Goal: Task Accomplishment & Management: Manage account settings

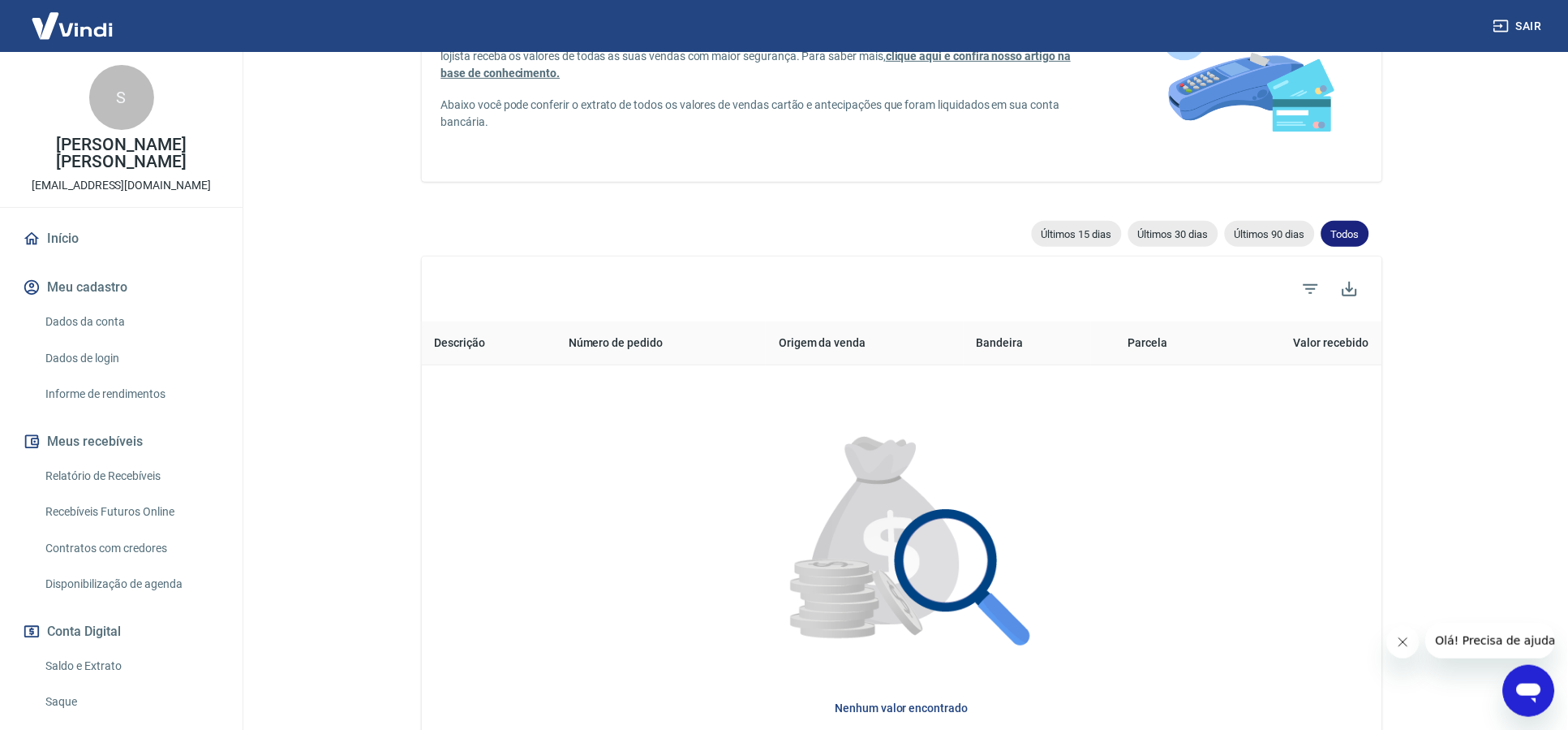
scroll to position [156, 0]
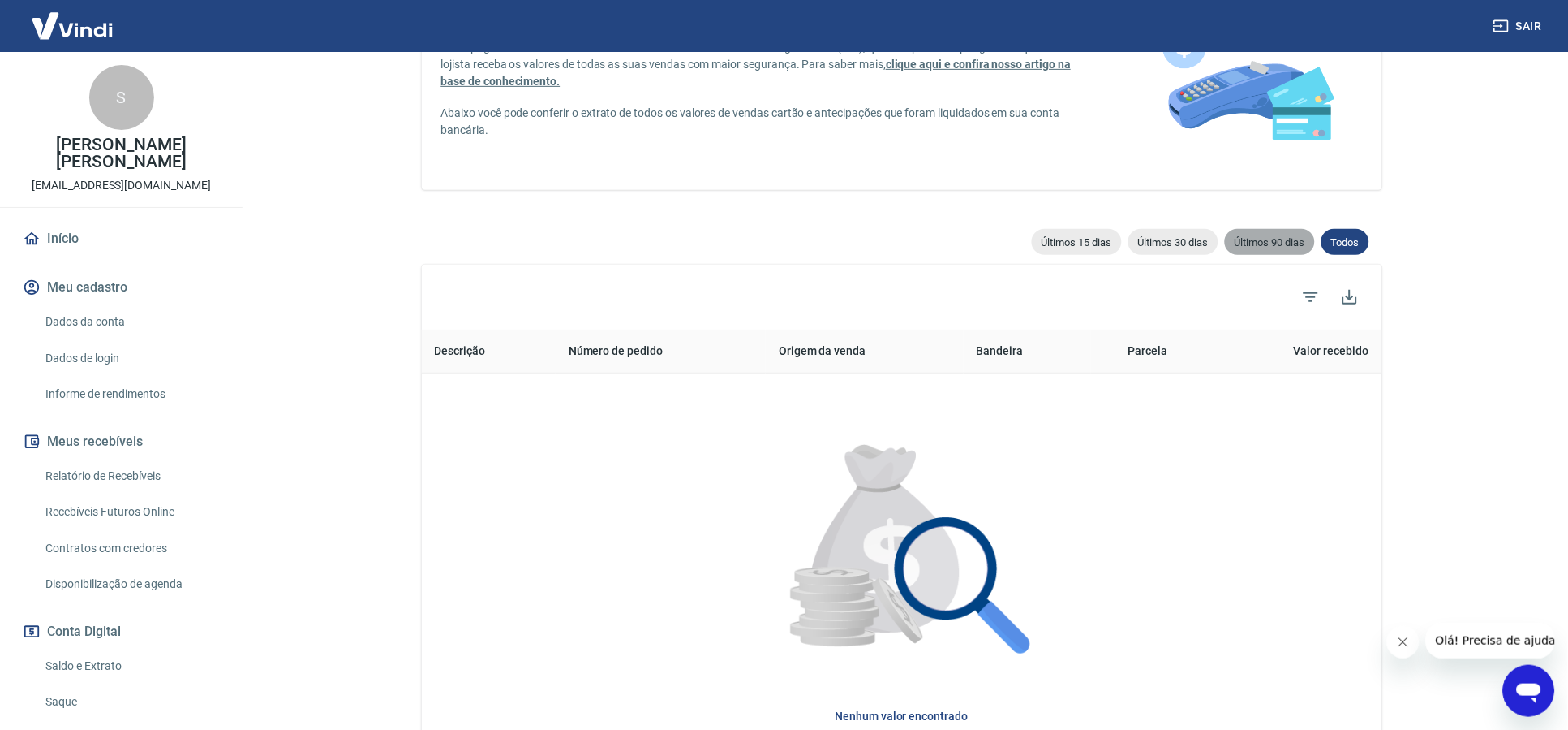
click at [1283, 250] on div "Últimos 90 dias" at bounding box center [1269, 242] width 90 height 26
type input "24/06/2025"
type input "22/09/2025"
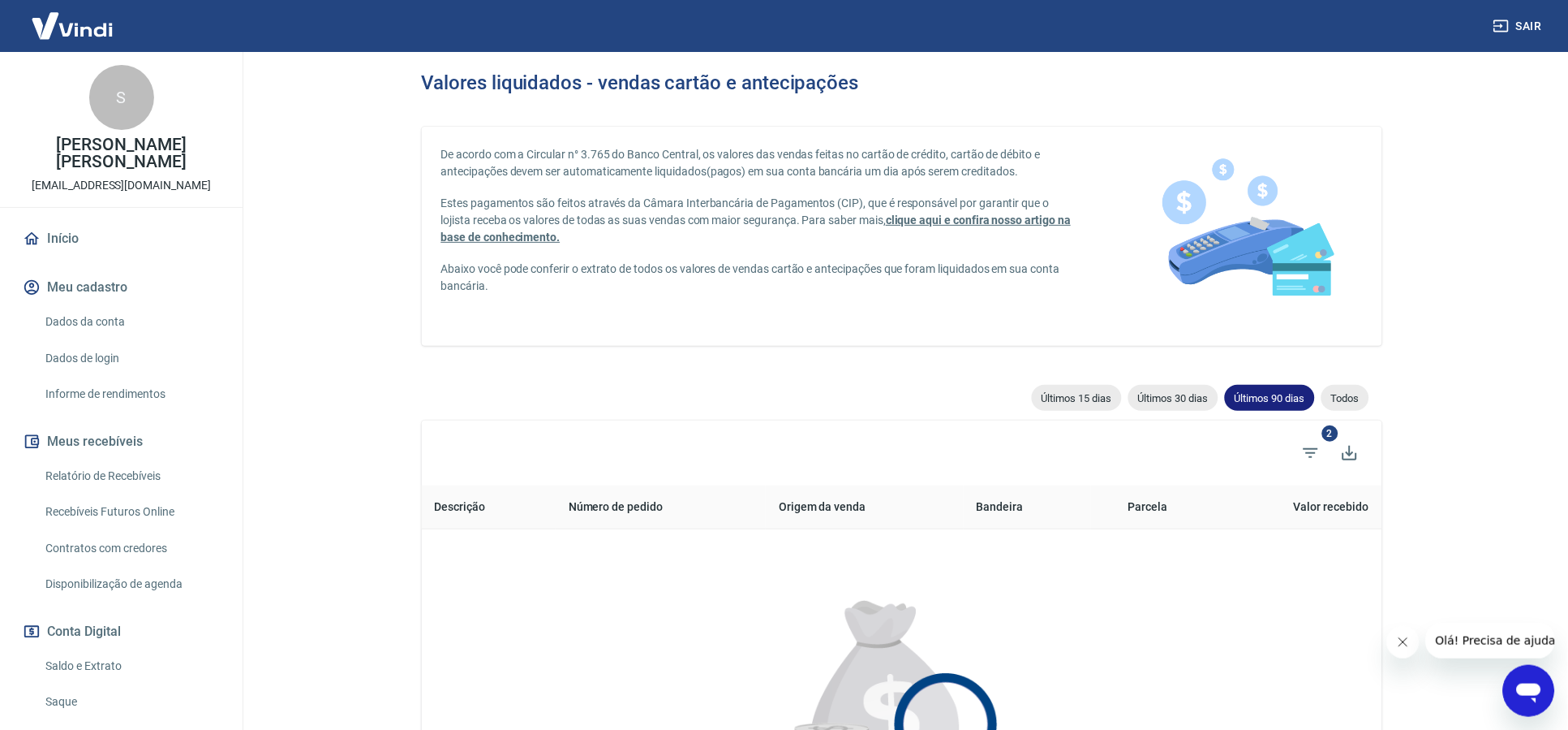
click at [1275, 402] on span "Últimos 90 dias" at bounding box center [1269, 398] width 90 height 12
click at [1170, 397] on span "Últimos 30 dias" at bounding box center [1174, 398] width 90 height 12
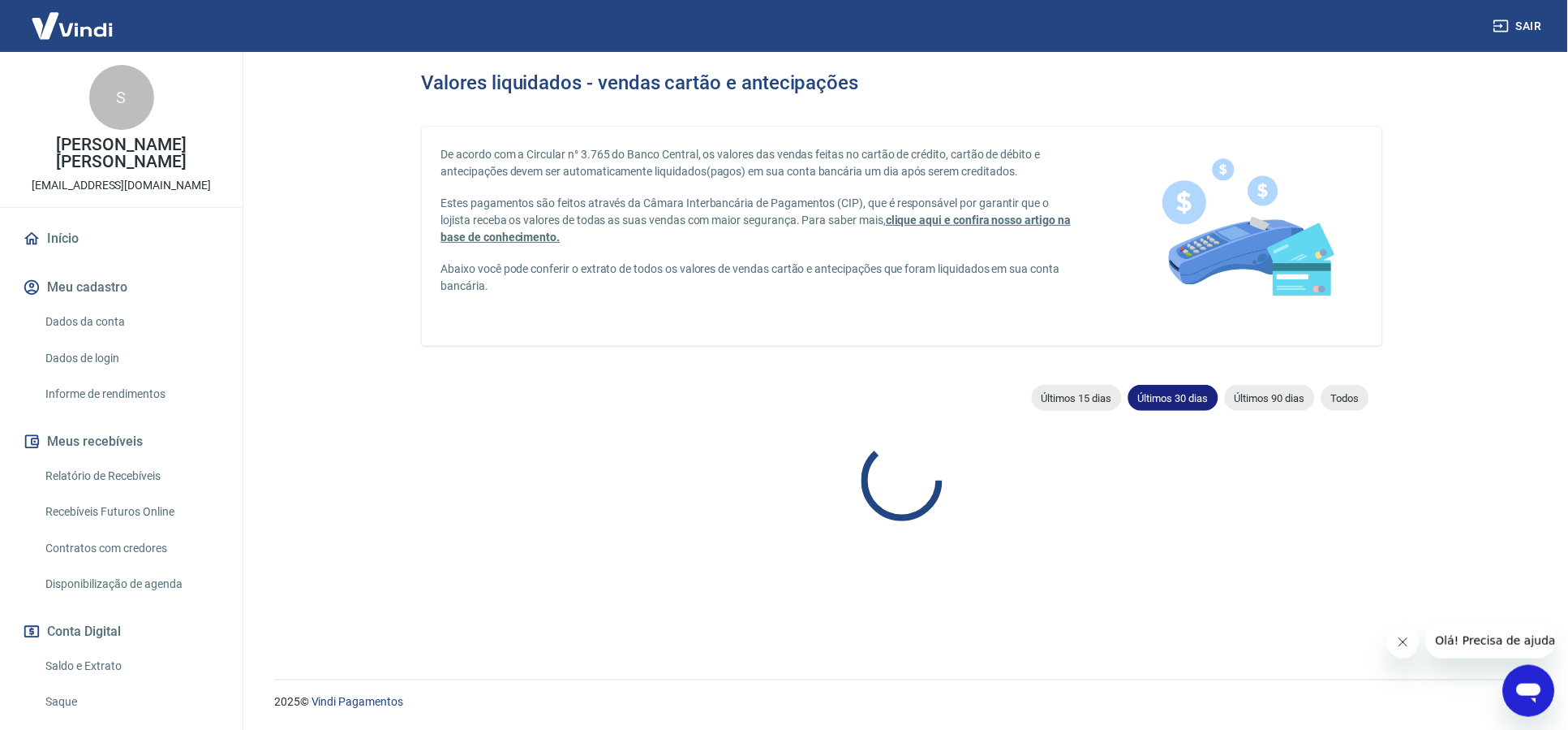
type input "23/08/2025"
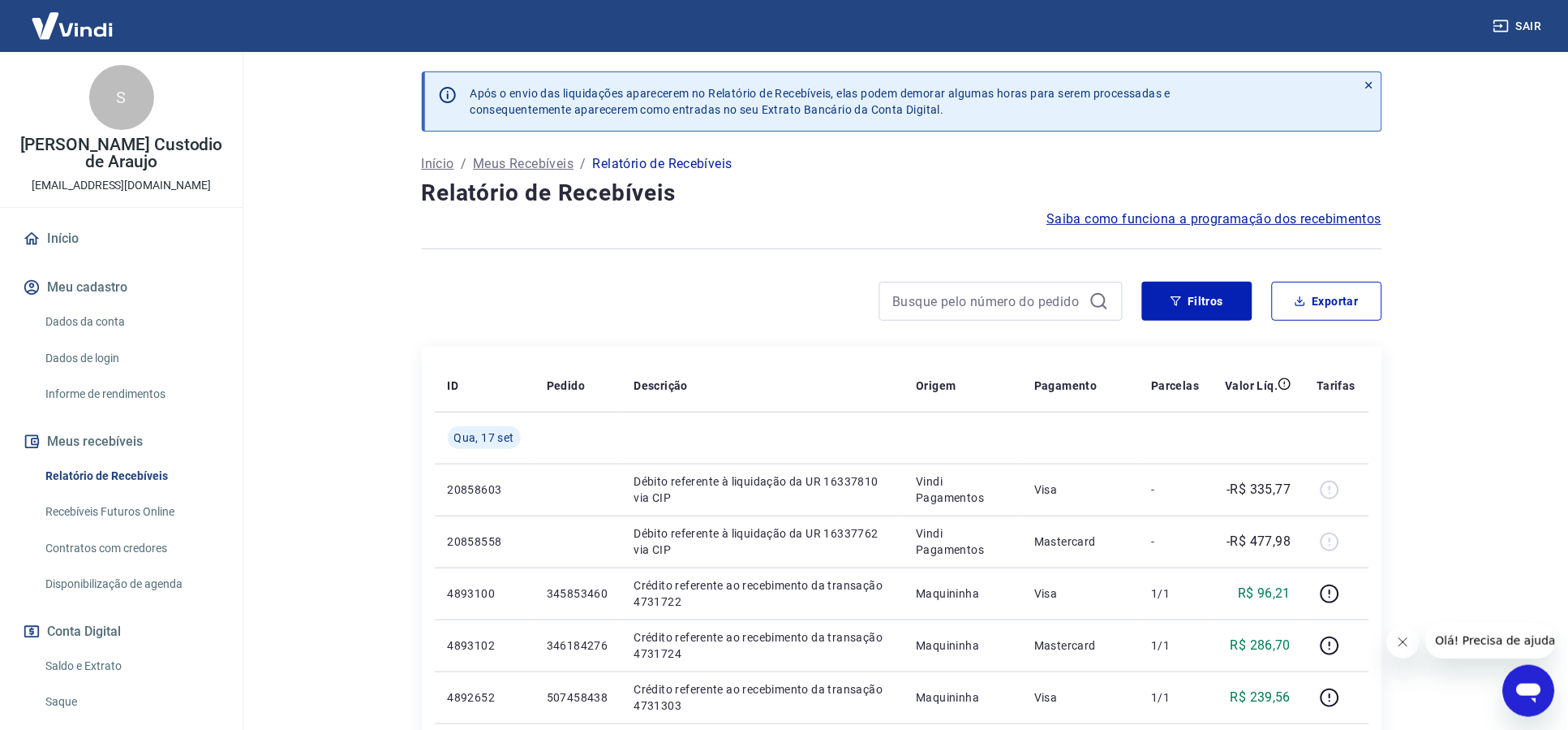
click at [1257, 212] on span "Saiba como funciona a programação dos recebimentos" at bounding box center [1215, 219] width 335 height 20
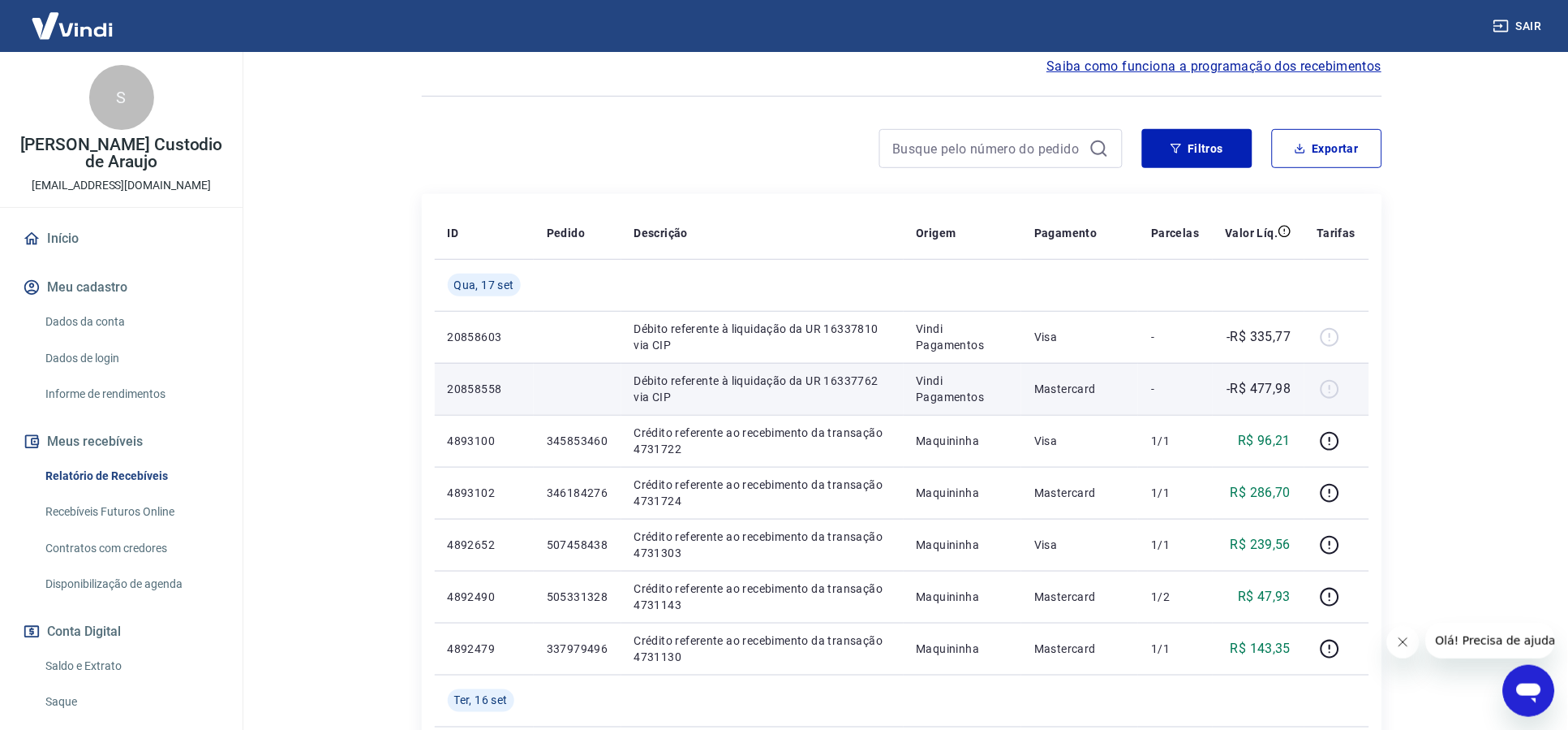
scroll to position [102, 0]
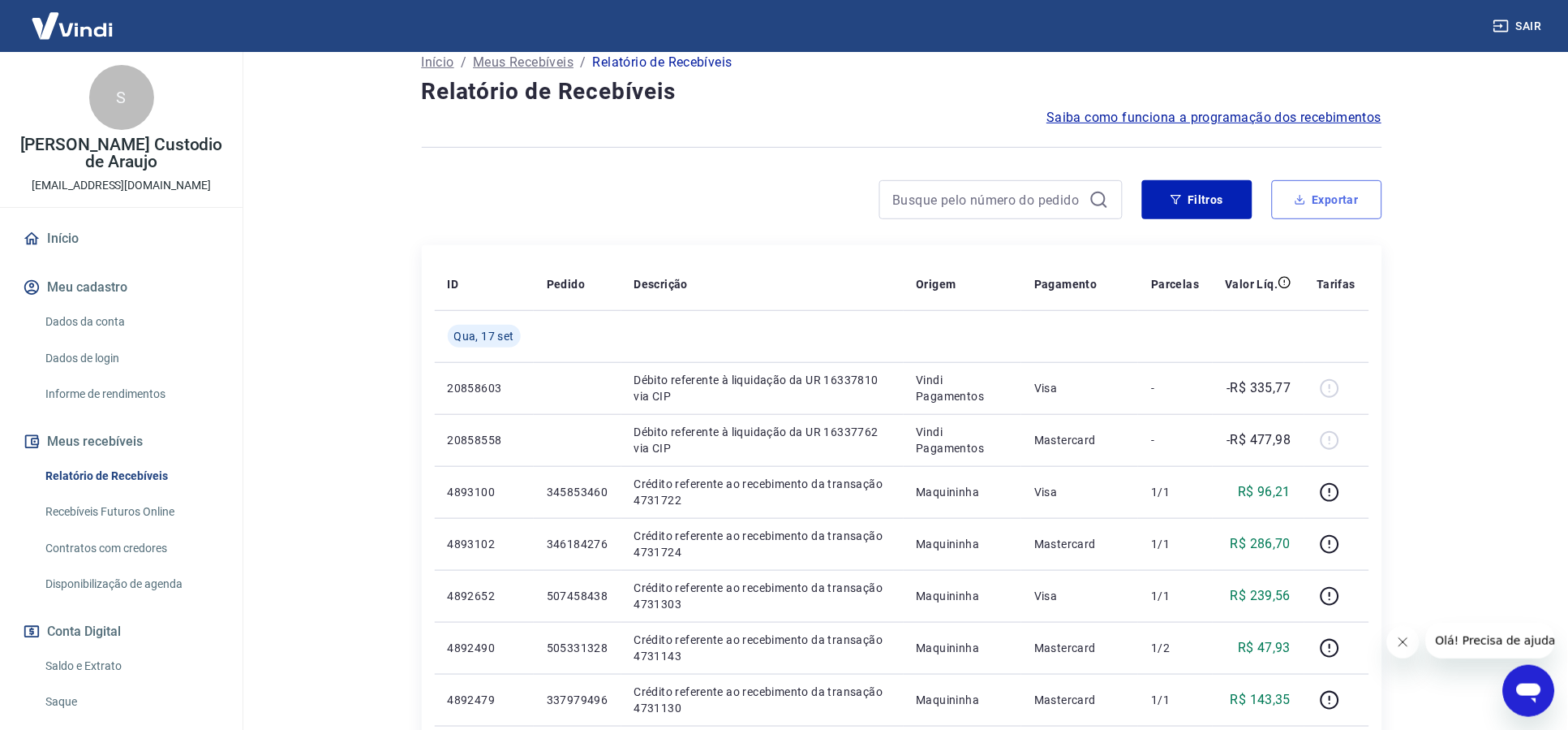
click at [1331, 201] on button "Exportar" at bounding box center [1327, 199] width 110 height 38
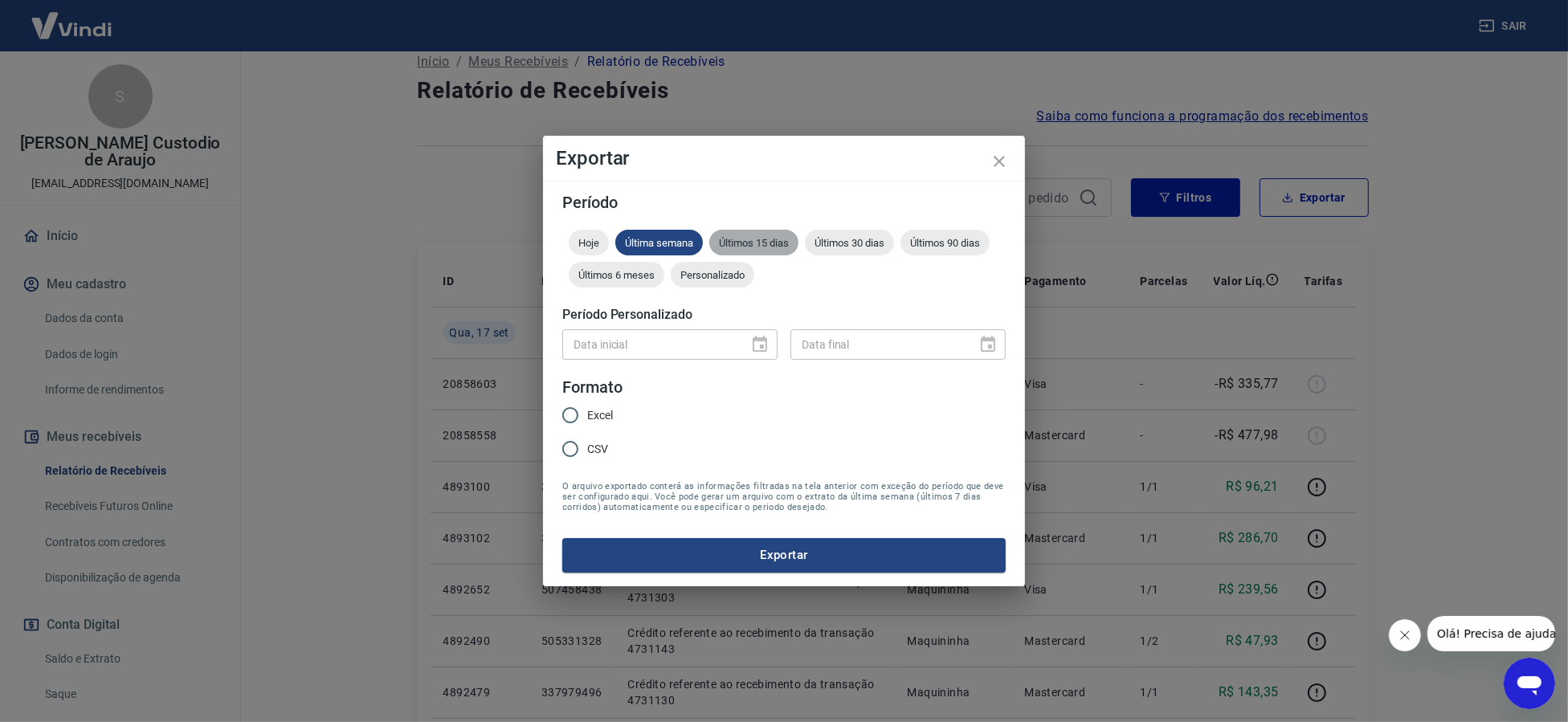
click at [725, 246] on span "Últimos 15 dias" at bounding box center [754, 243] width 89 height 12
click at [573, 415] on input "Excel" at bounding box center [570, 415] width 34 height 34
radio input "true"
click at [732, 283] on div "Personalizado" at bounding box center [713, 274] width 84 height 25
click at [673, 347] on input "Data inicial" at bounding box center [649, 343] width 175 height 29
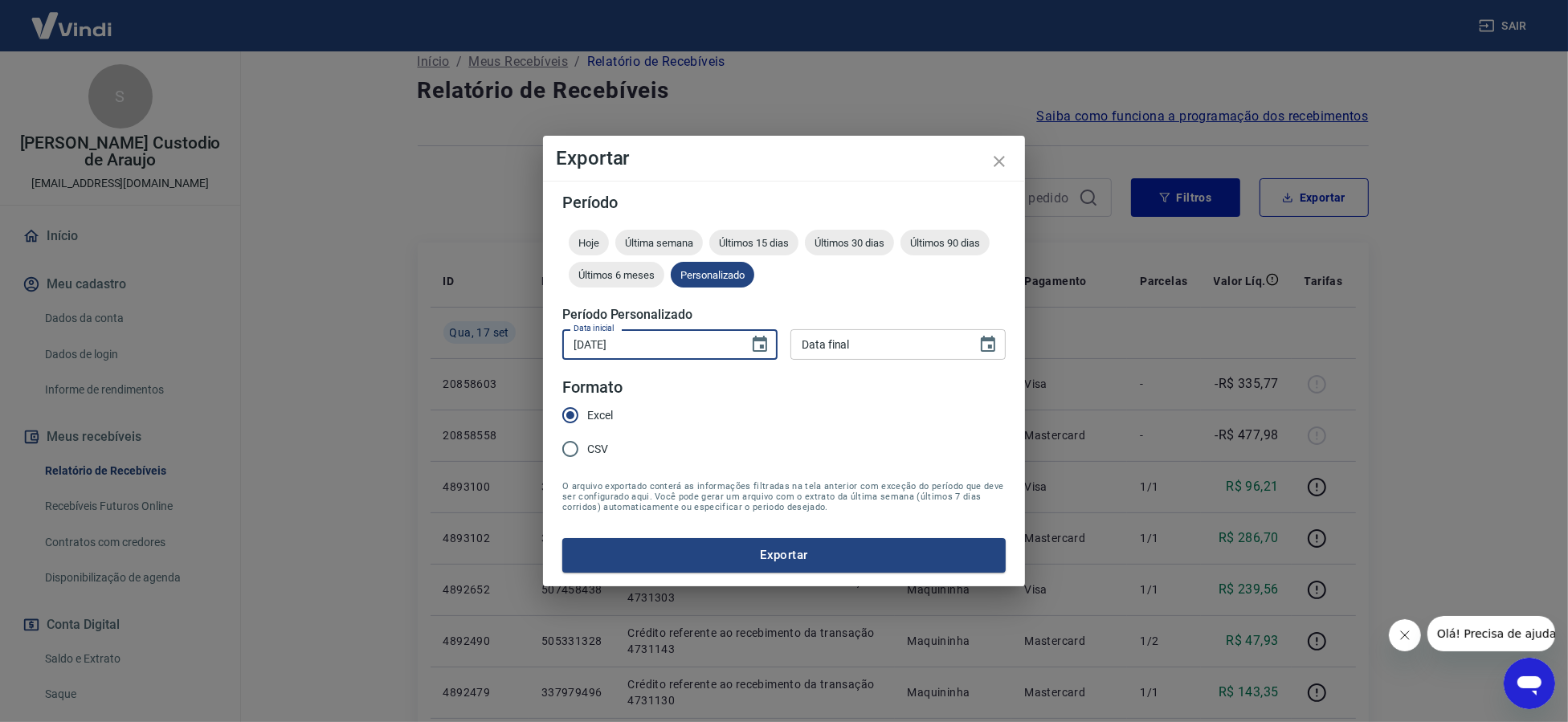
type input "[DATE]"
click at [816, 351] on input "[DATE]" at bounding box center [878, 343] width 175 height 29
type input "[DATE]"
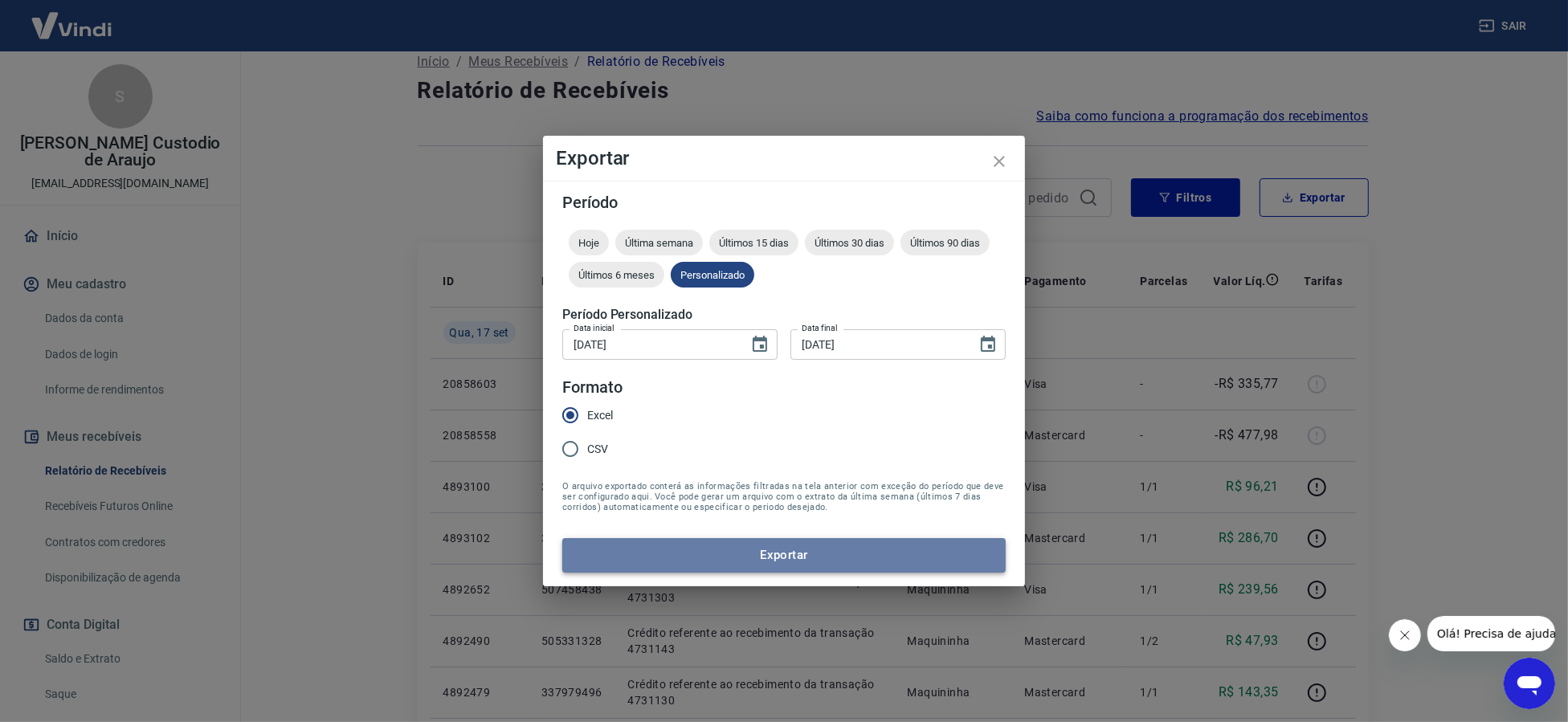
click at [792, 550] on button "Exportar" at bounding box center [784, 554] width 443 height 34
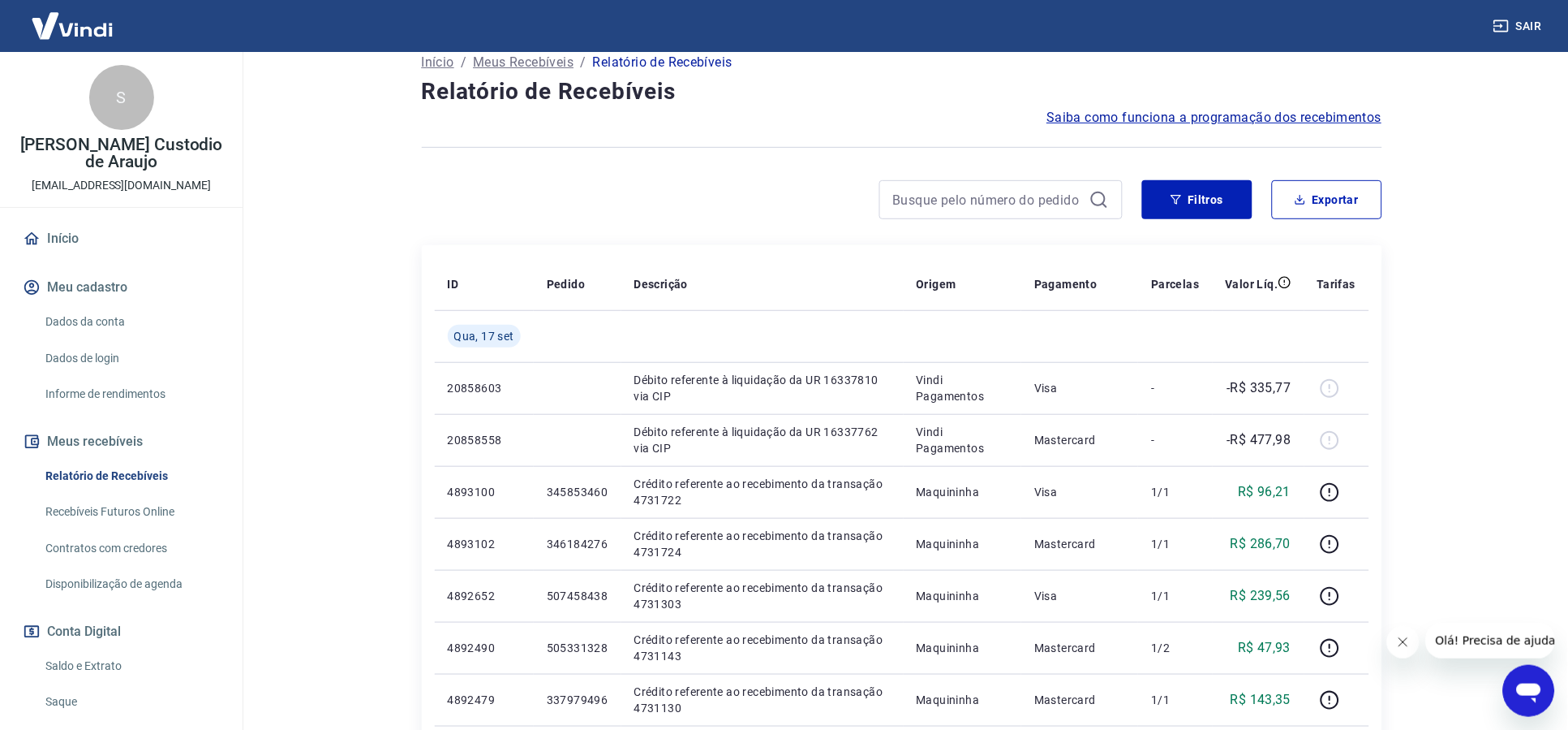
click at [155, 520] on link "Recebíveis Futuros Online" at bounding box center [130, 512] width 184 height 34
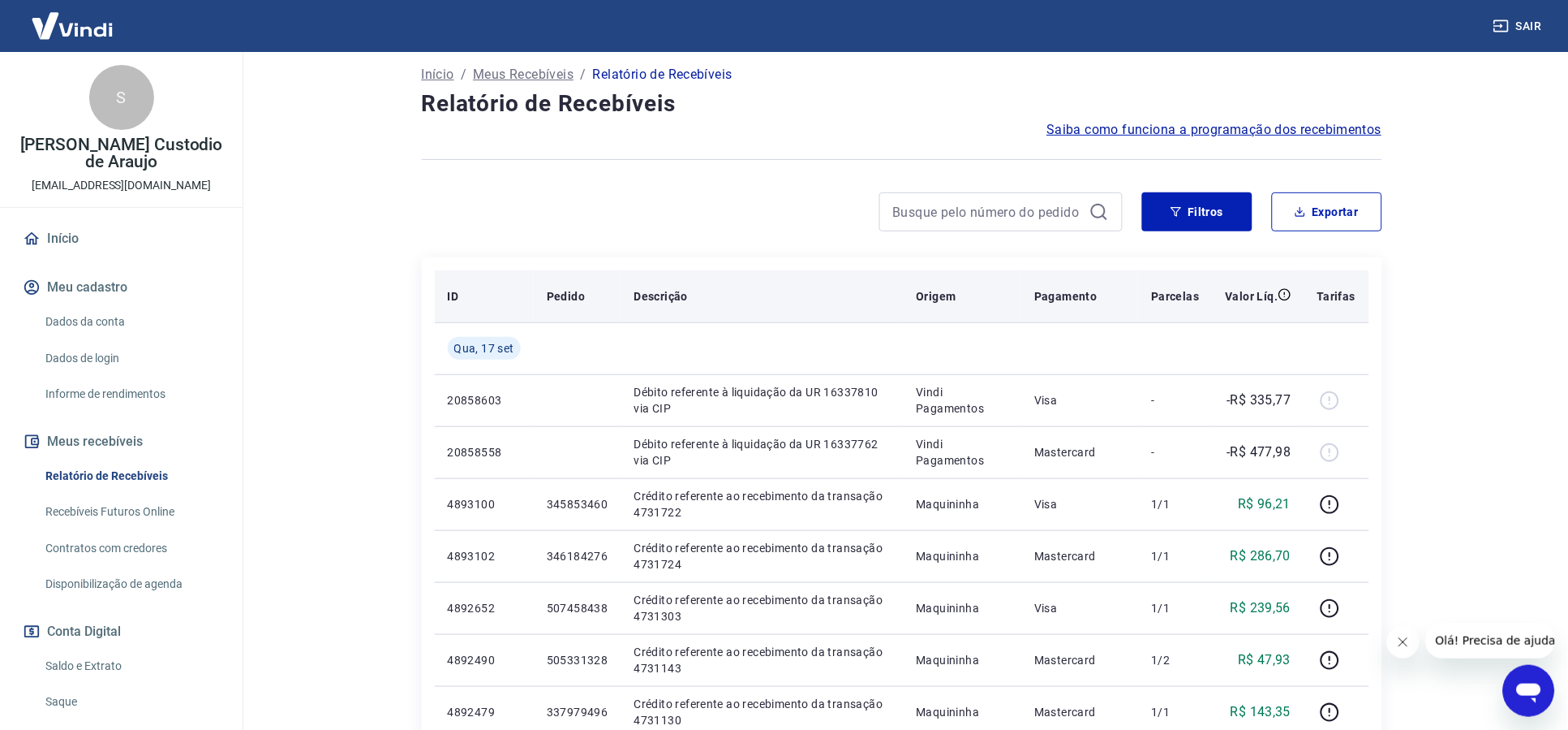
scroll to position [0, 0]
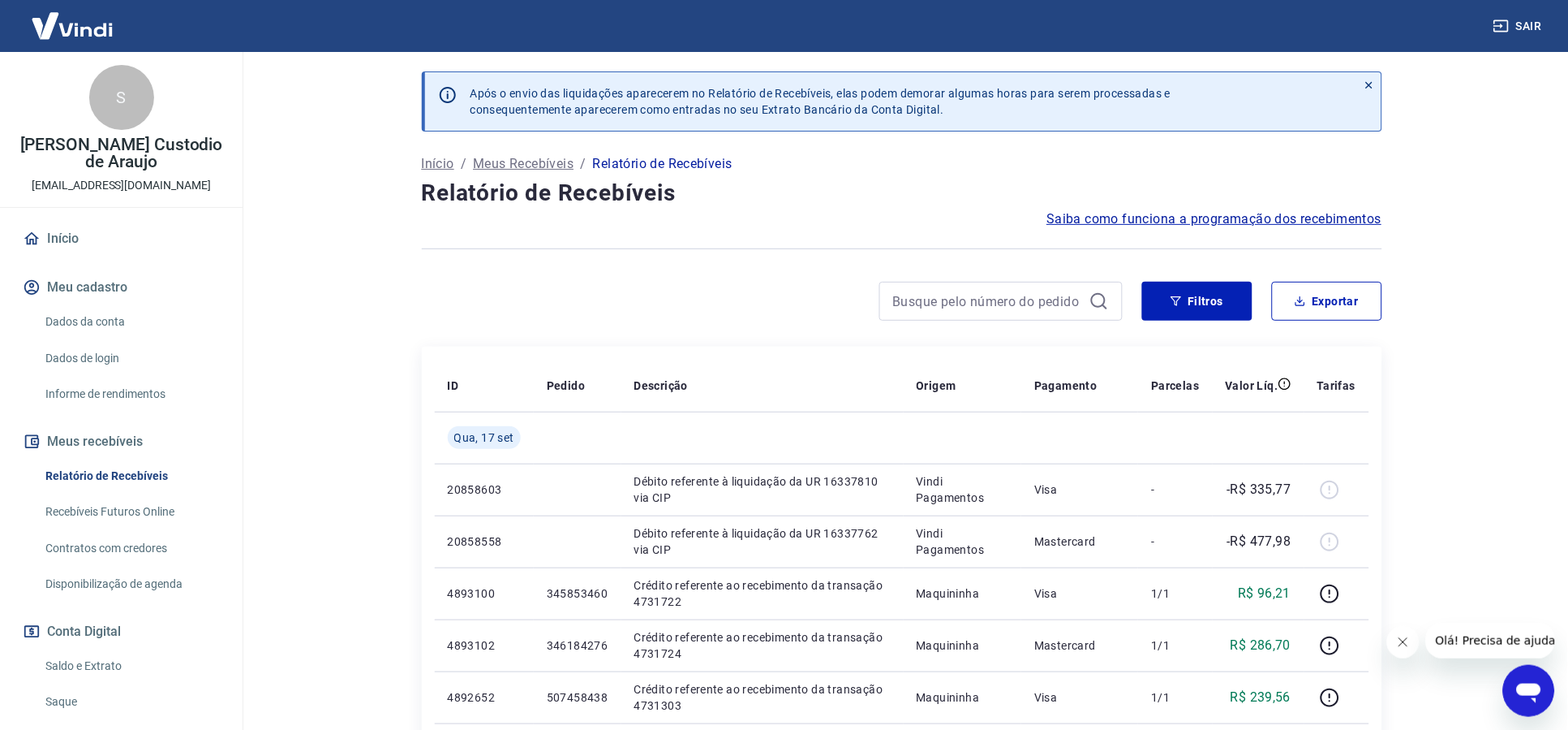
click at [85, 35] on img at bounding box center [72, 26] width 106 height 49
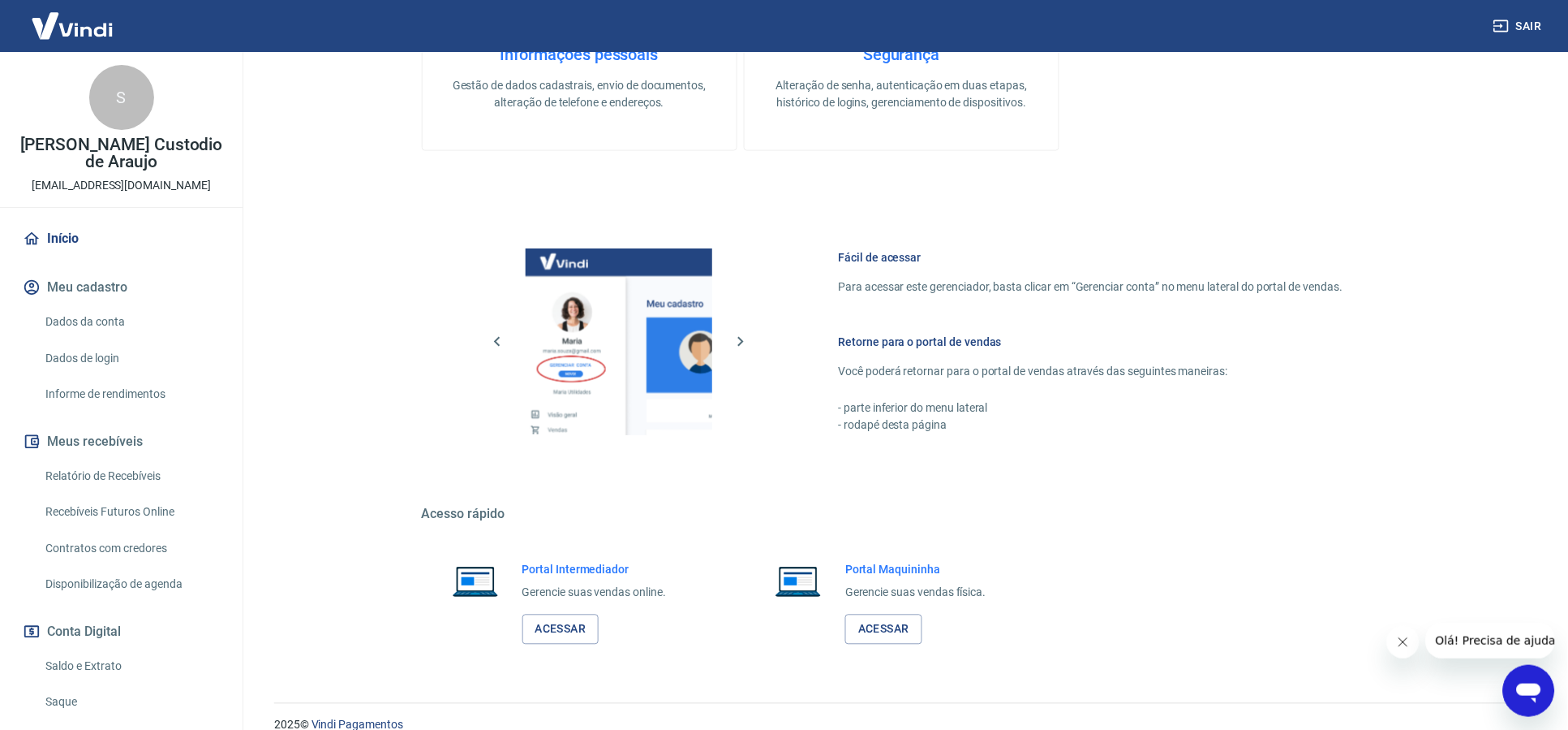
scroll to position [534, 0]
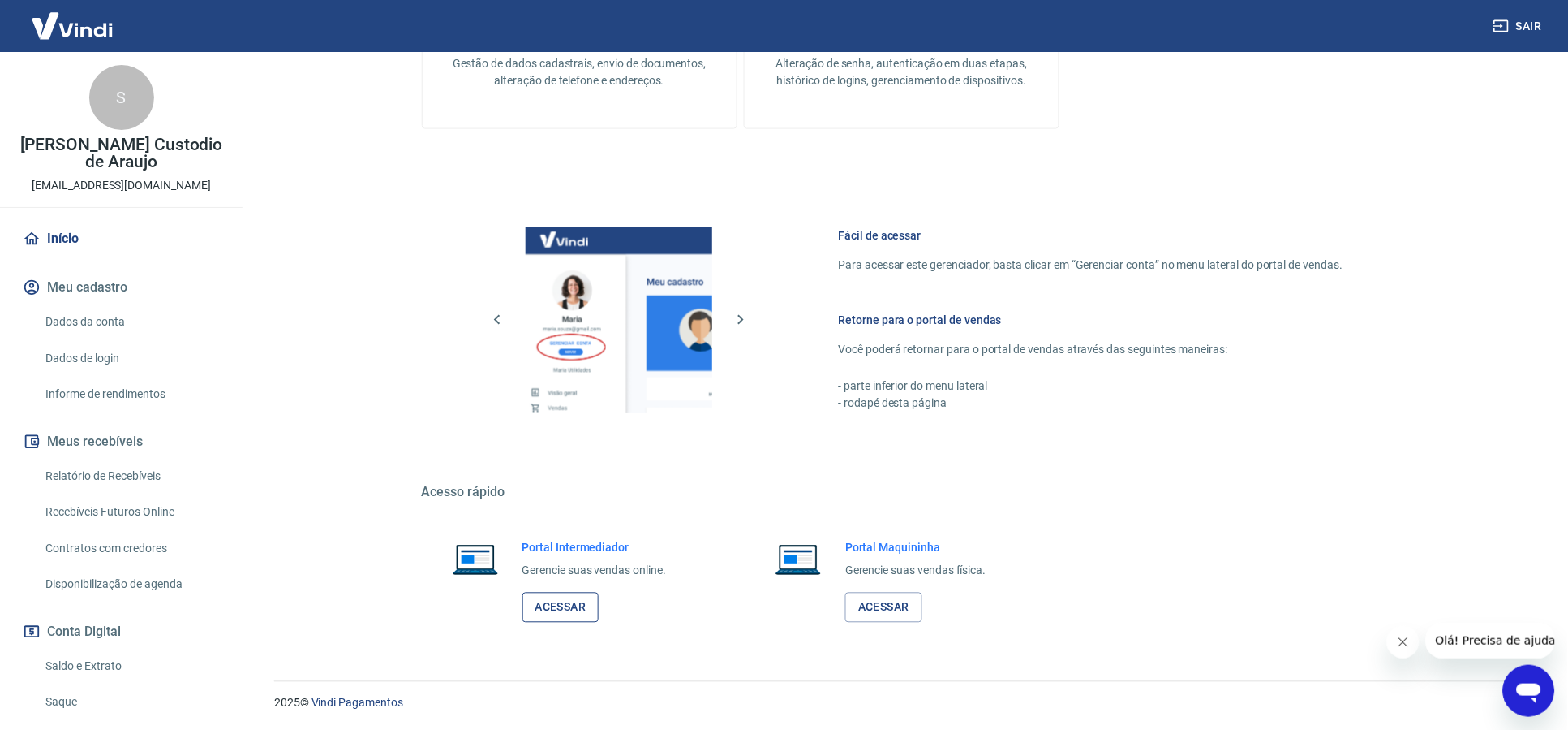
click at [555, 612] on link "Acessar" at bounding box center [561, 608] width 77 height 30
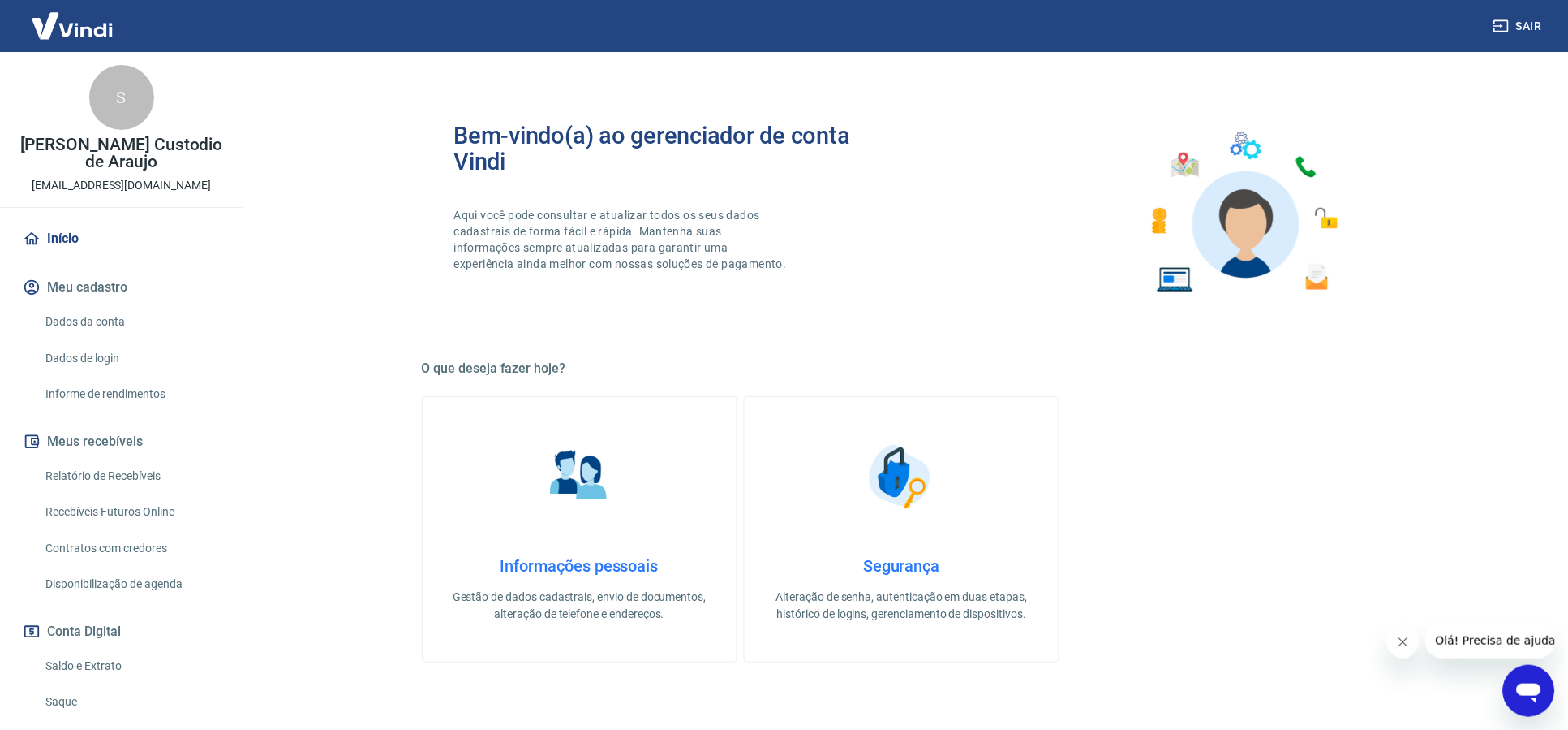
scroll to position [0, 0]
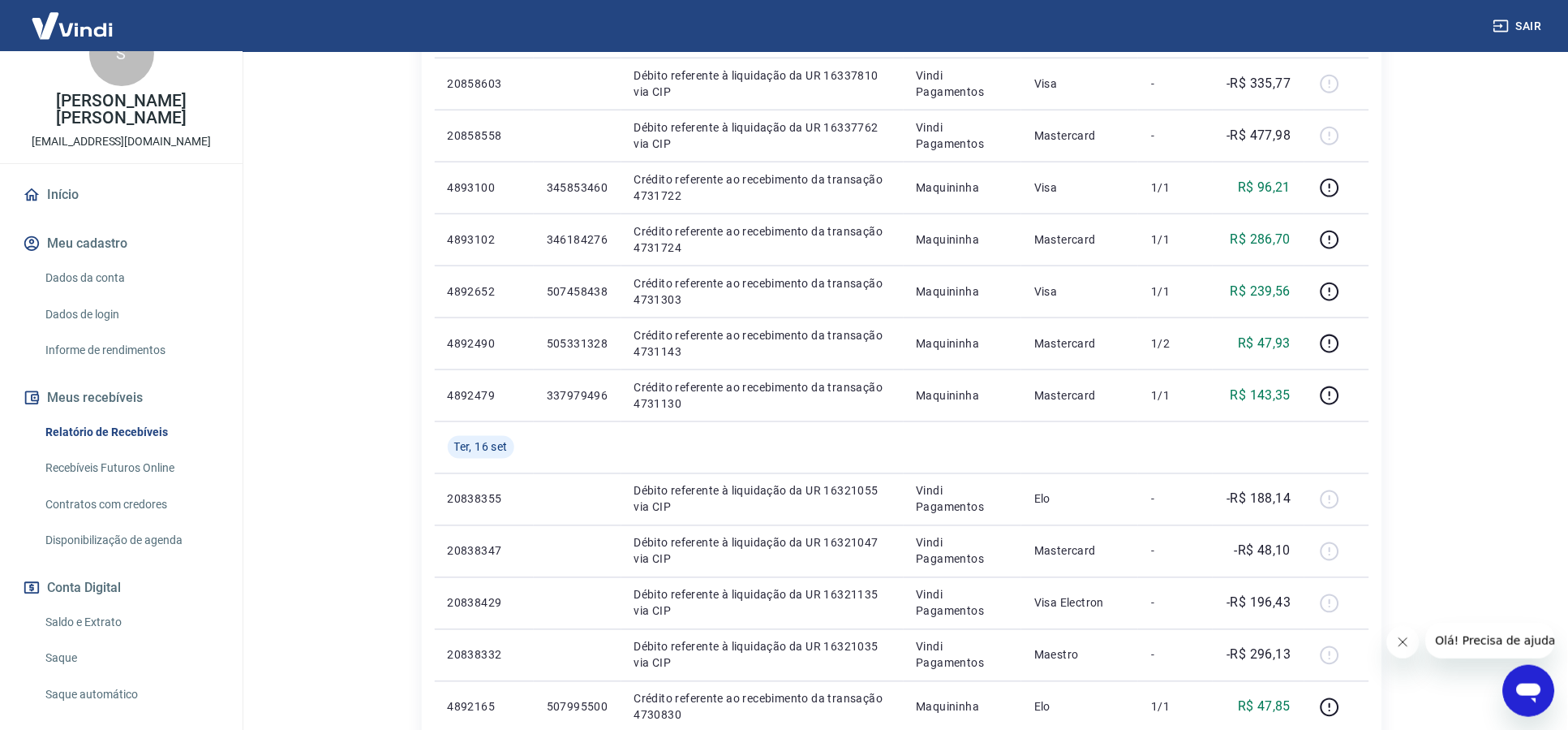
scroll to position [170, 0]
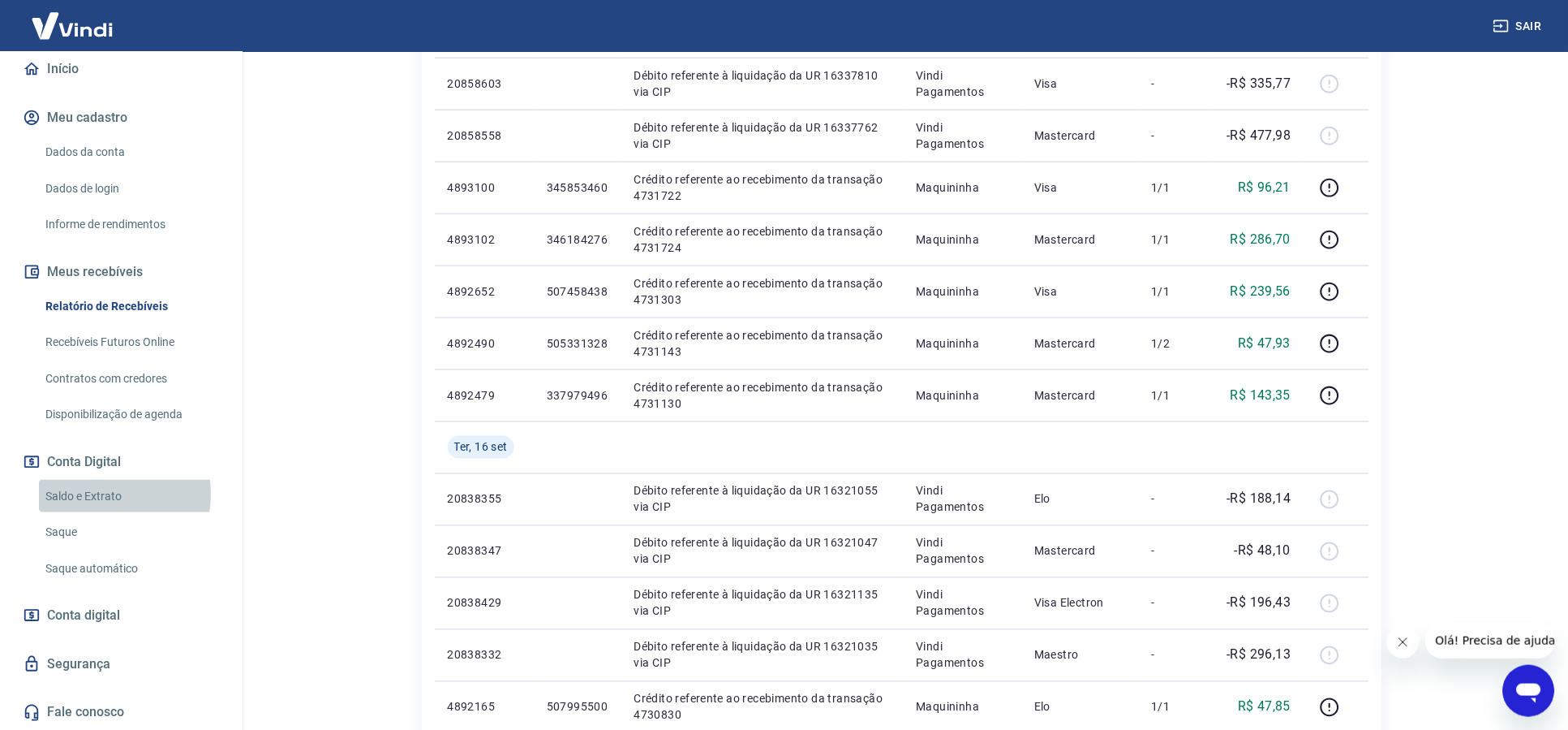
click at [85, 493] on link "Saldo e Extrato" at bounding box center [130, 496] width 184 height 34
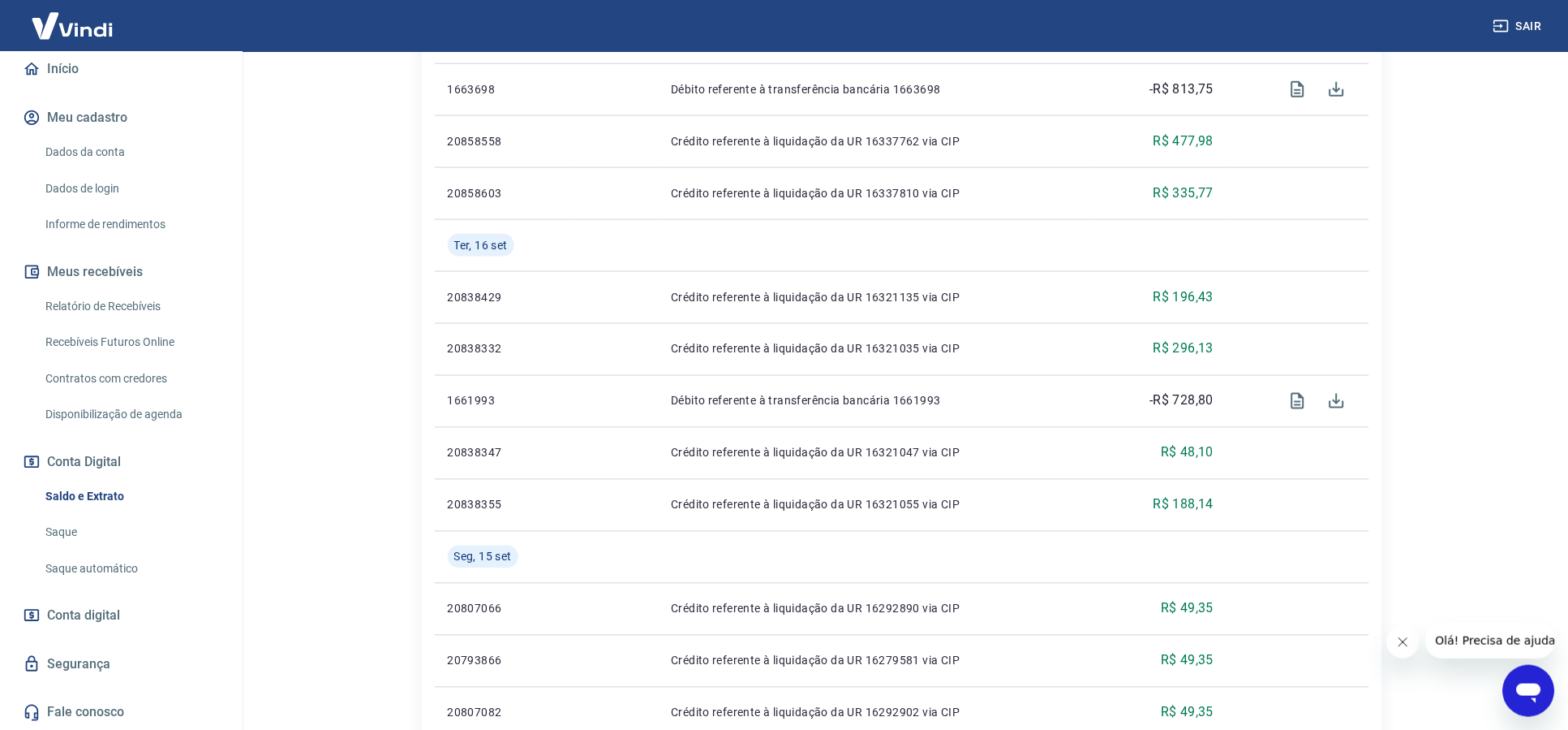
scroll to position [812, 0]
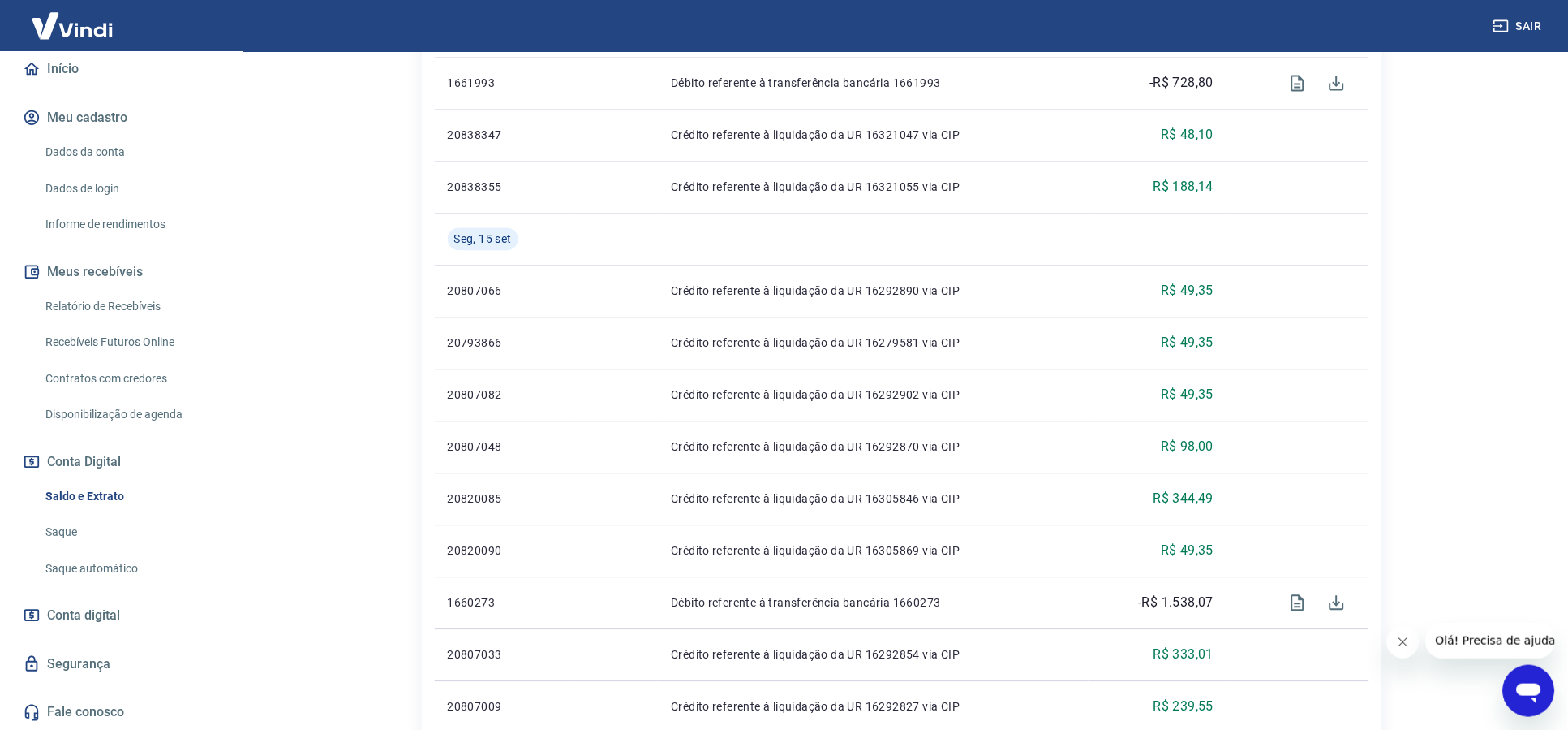
click at [100, 614] on span "Conta digital" at bounding box center [84, 615] width 73 height 23
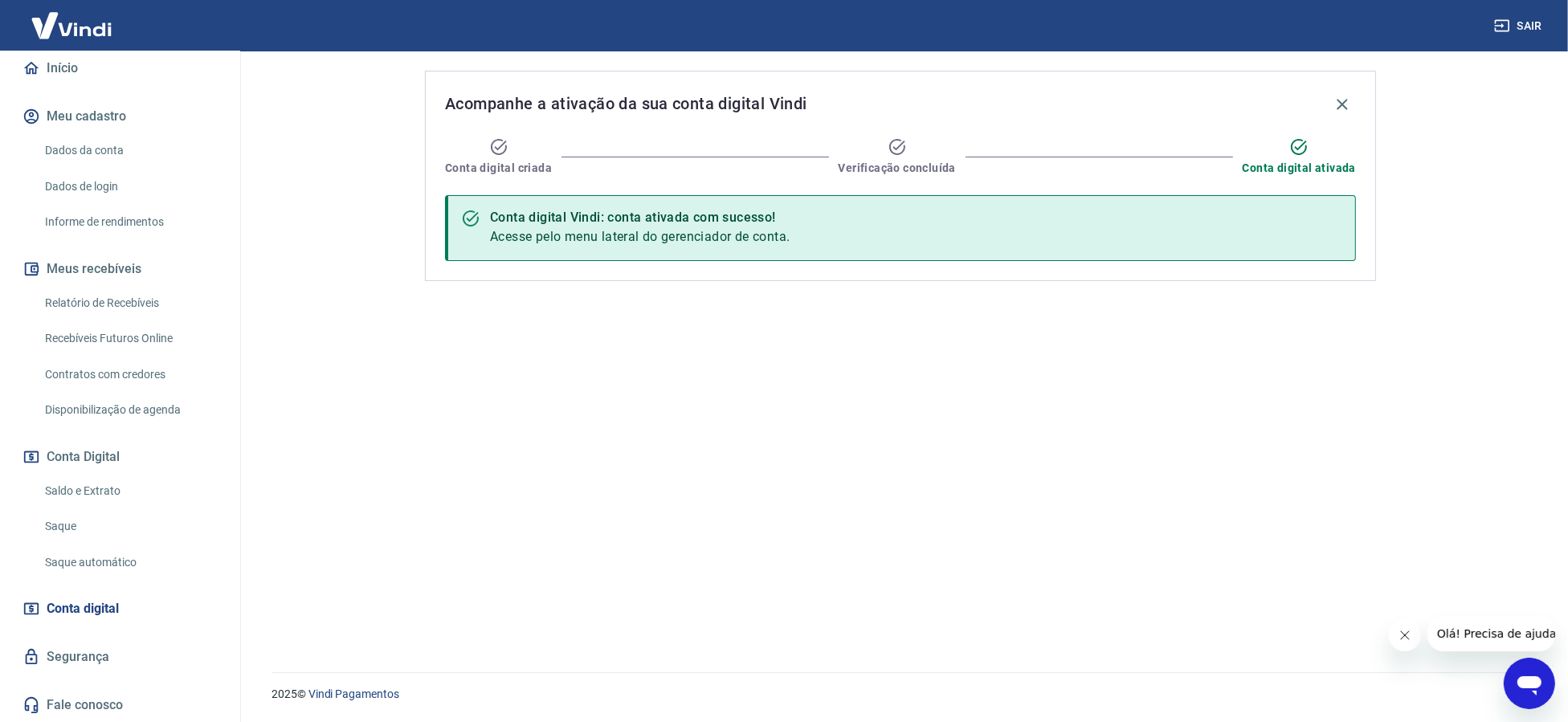
click at [106, 561] on link "Saque automático" at bounding box center [129, 562] width 183 height 33
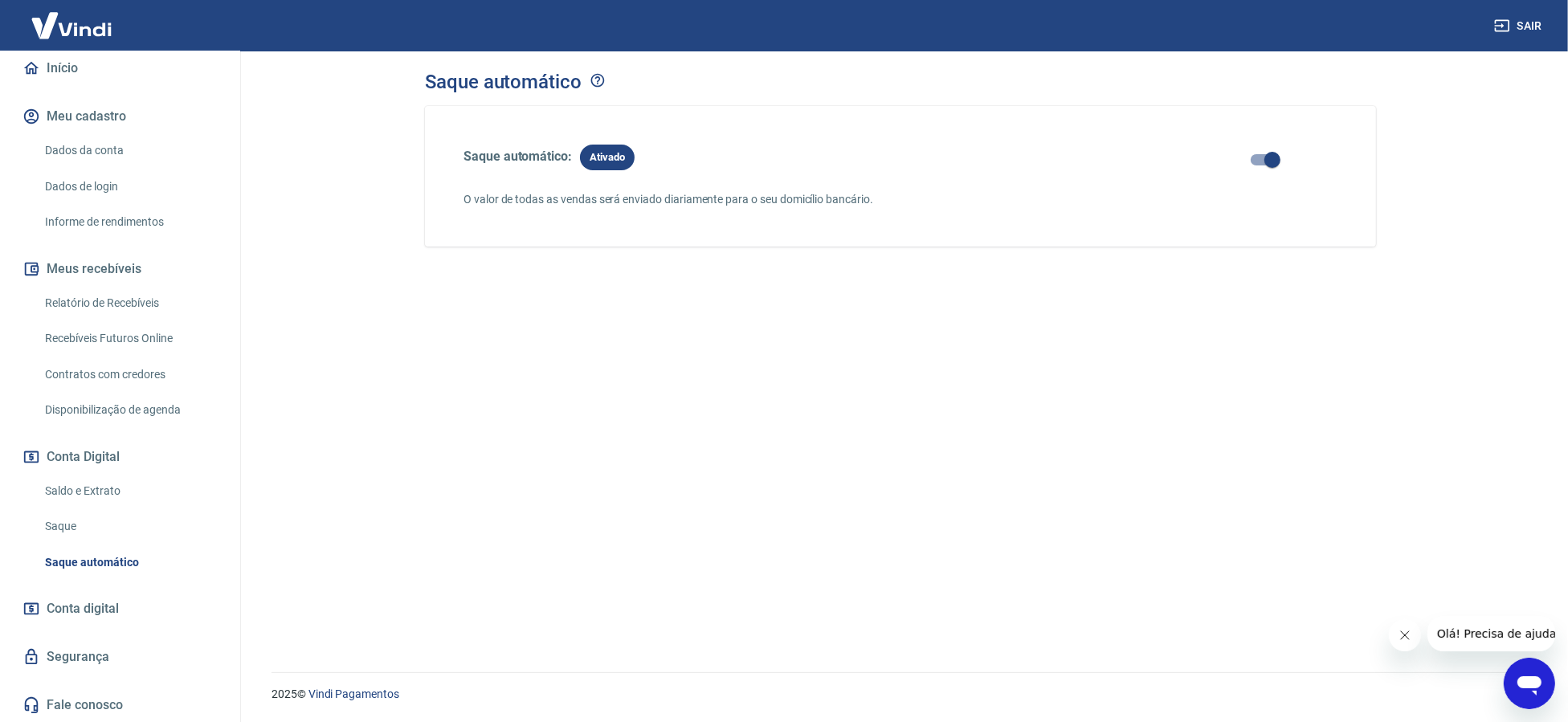
click at [99, 534] on link "Saque" at bounding box center [129, 526] width 183 height 33
